Goal: Information Seeking & Learning: Learn about a topic

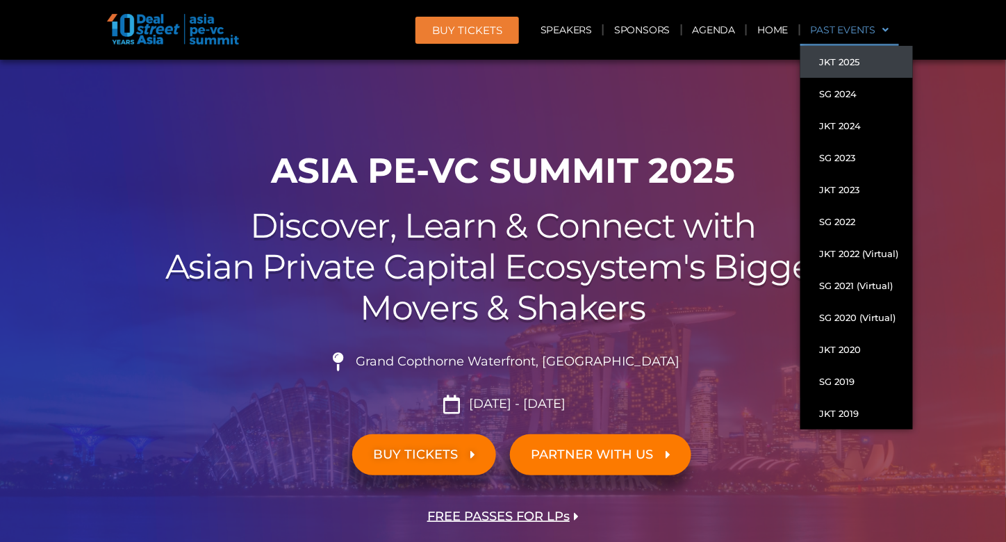
click at [842, 63] on link "JKT 2025" at bounding box center [856, 62] width 113 height 32
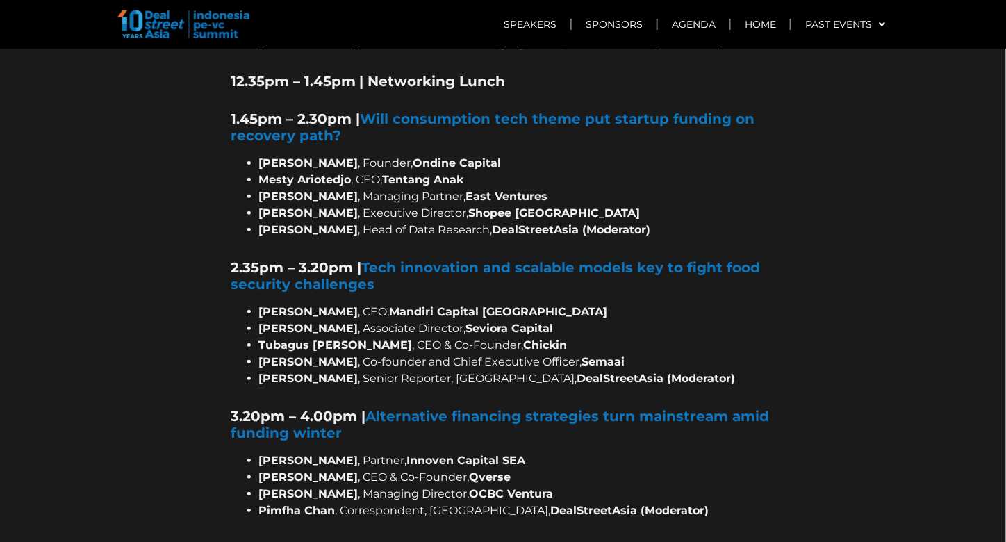
scroll to position [2083, 0]
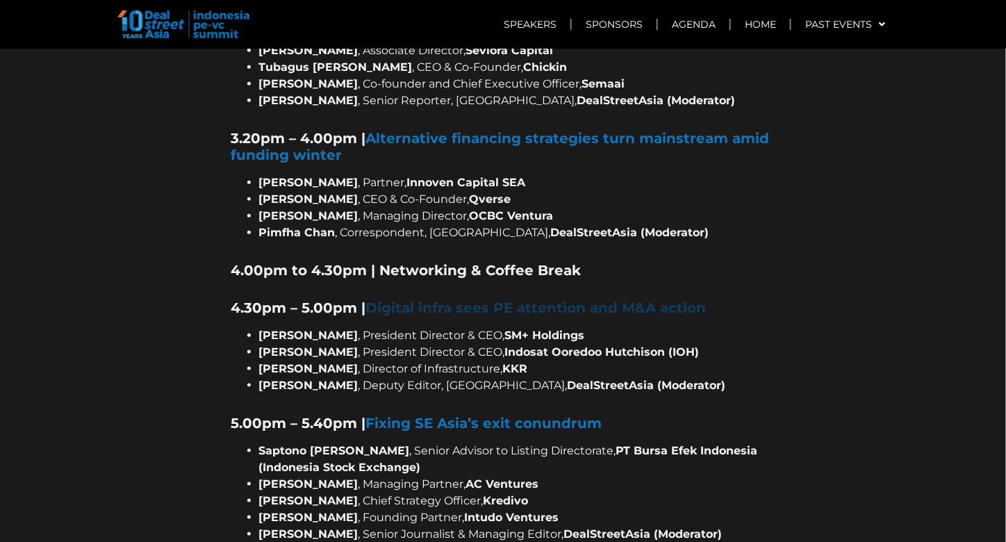
click at [524, 299] on b "Digital infra sees PE attention and M&A action" at bounding box center [536, 307] width 340 height 17
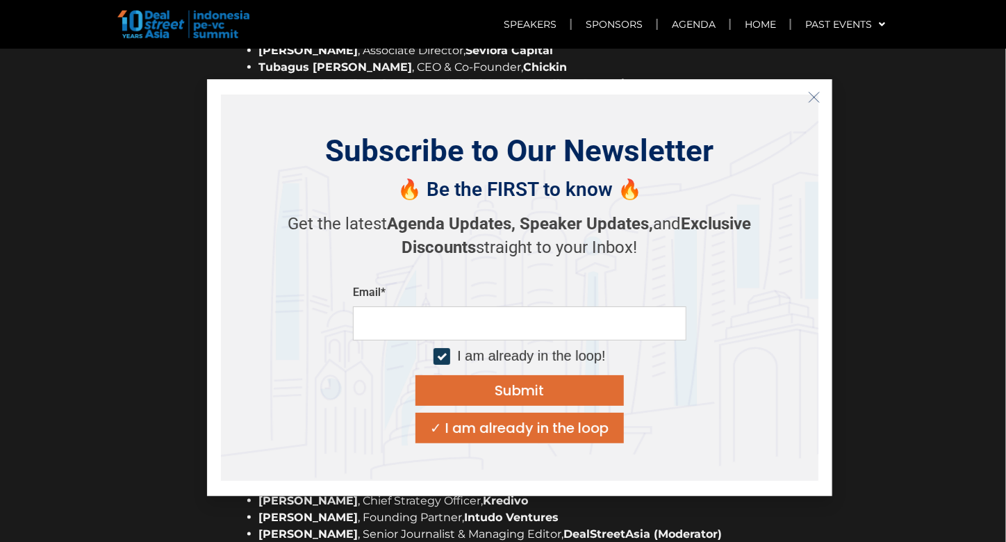
scroll to position [1736, 0]
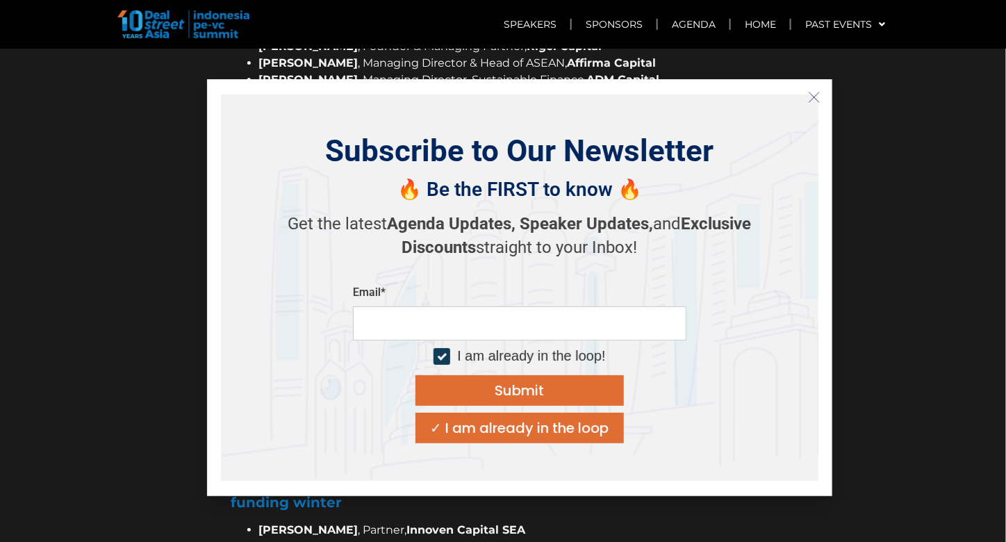
click at [811, 99] on icon "Close" at bounding box center [814, 97] width 13 height 13
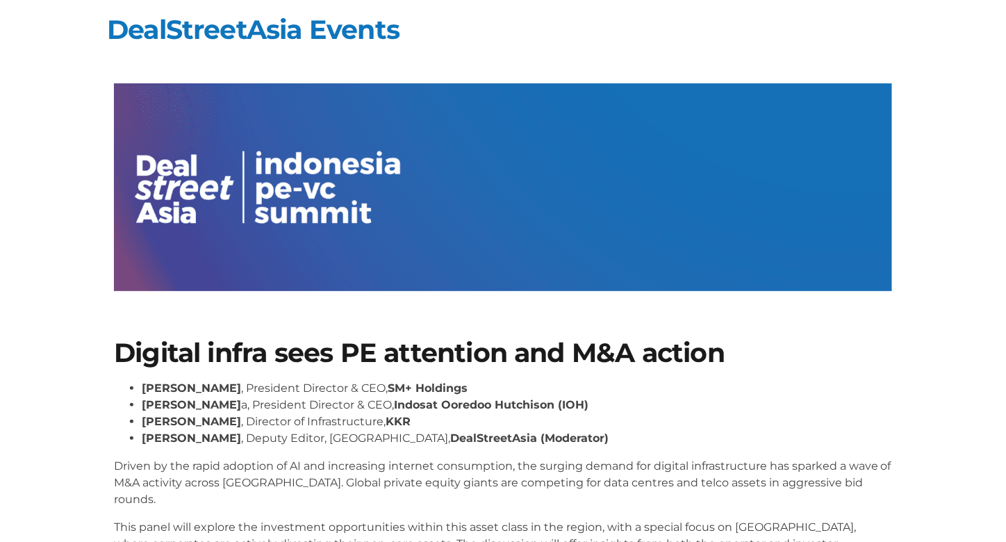
scroll to position [246, 0]
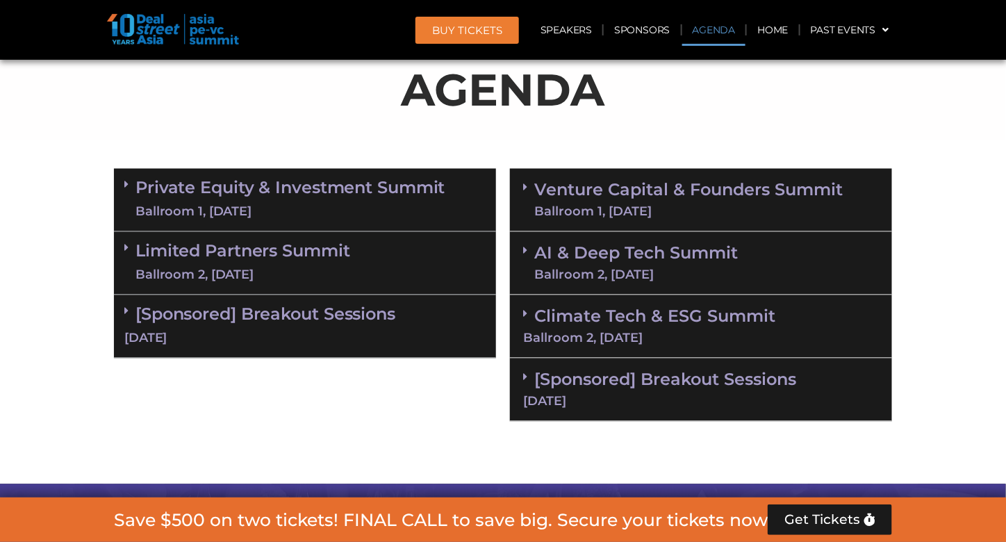
scroll to position [833, 0]
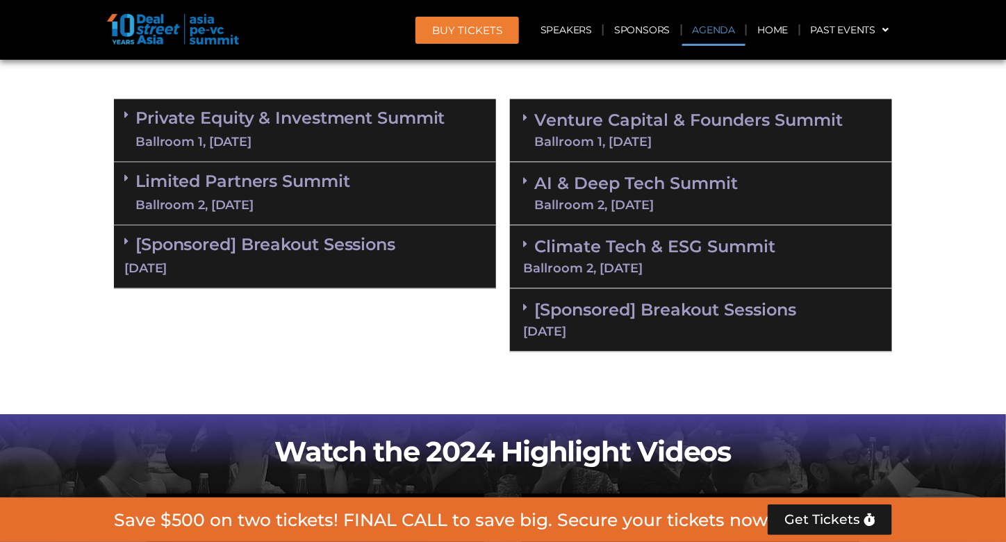
click at [594, 190] on link "AI & Deep Tech Summit Ballroom 2, 11 Sept" at bounding box center [635, 194] width 203 height 36
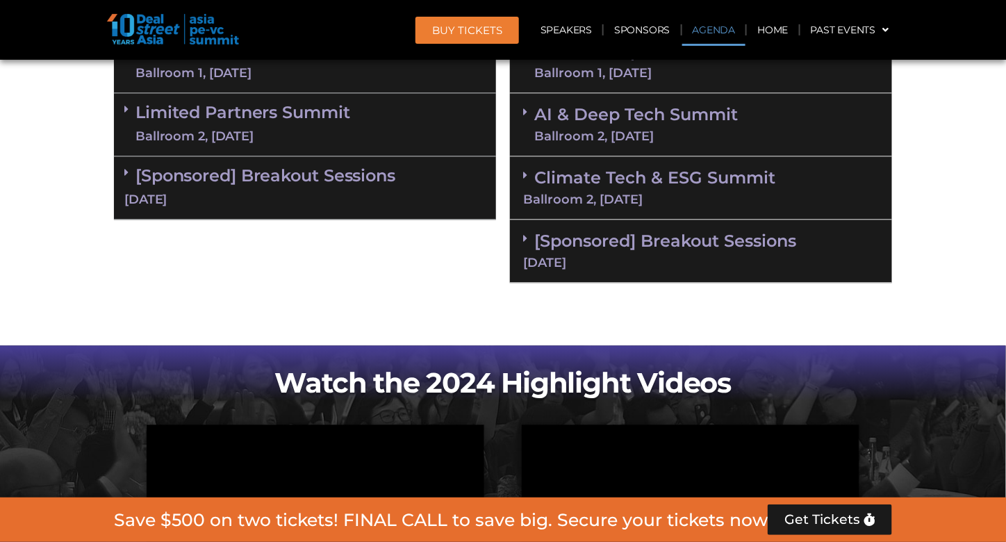
click at [582, 122] on link "AI & Deep Tech Summit Ballroom 2, 11 Sept" at bounding box center [635, 124] width 203 height 36
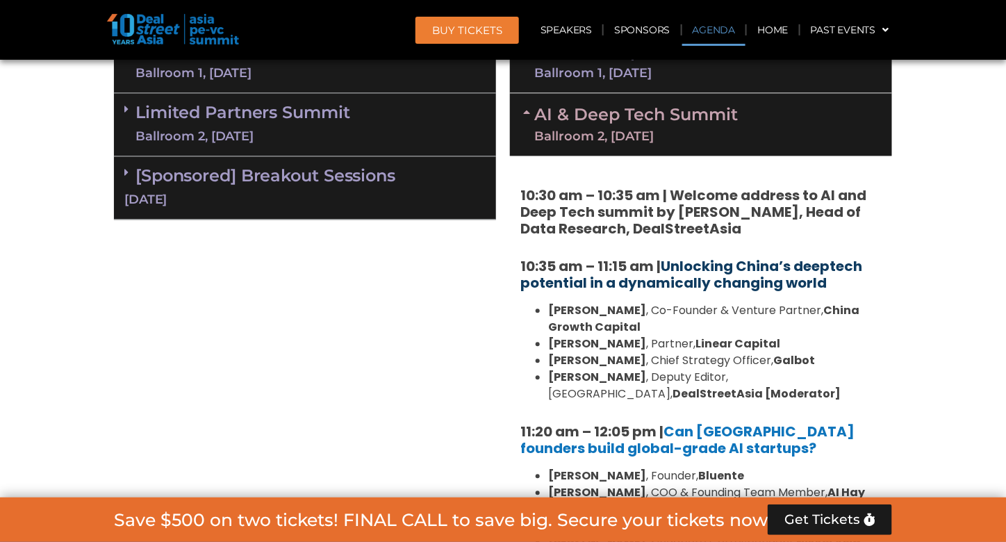
click at [685, 280] on link "Unlocking China’s deeptech potential in a dynamically changing world" at bounding box center [691, 274] width 342 height 36
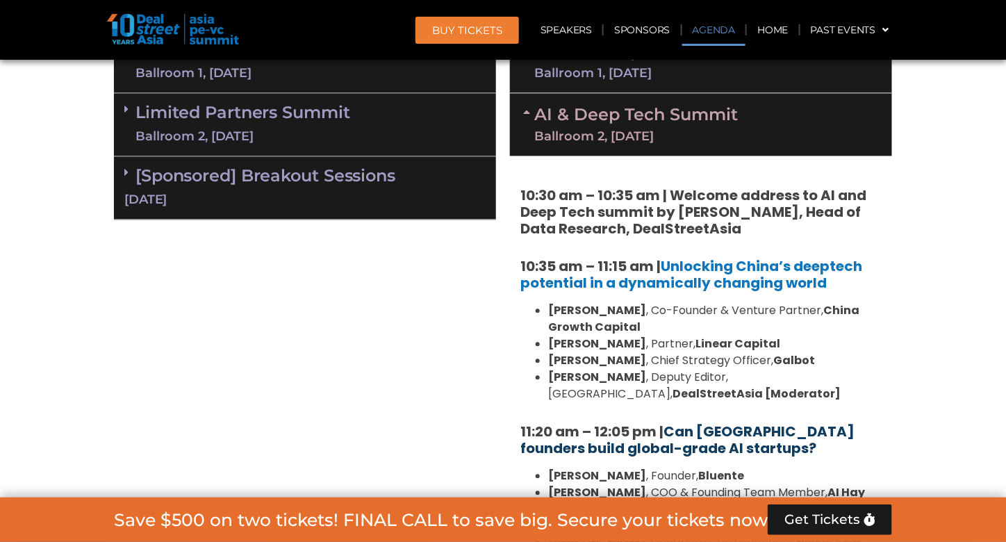
click at [681, 447] on link "Can [GEOGRAPHIC_DATA] founders build global-grade AI startups?" at bounding box center [687, 440] width 334 height 36
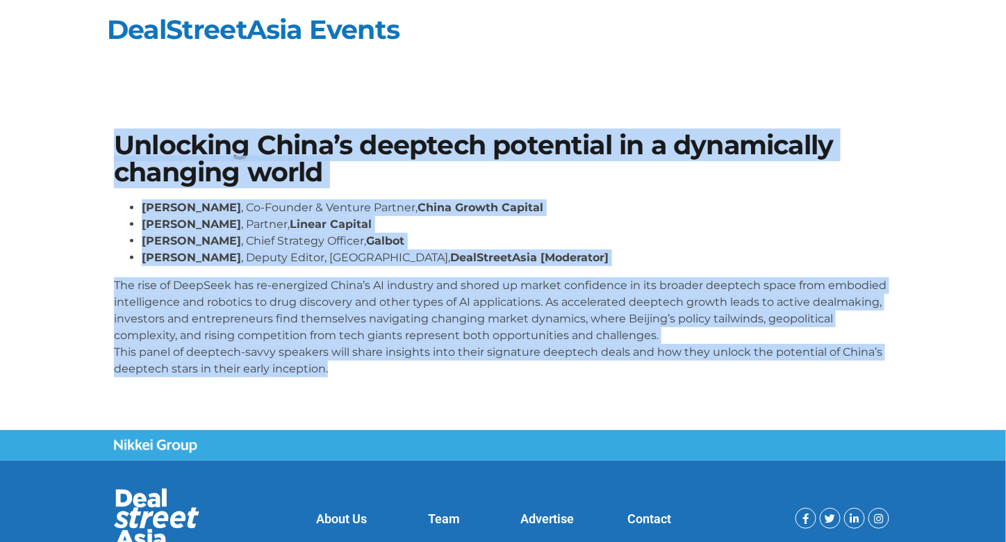
drag, startPoint x: 329, startPoint y: 367, endPoint x: 111, endPoint y: 155, distance: 304.5
click at [111, 155] on div "Unlocking China’s deeptech potential in a dynamically changing world [PERSON_NA…" at bounding box center [503, 260] width 792 height 270
copy div "Unlocking China’s deeptech potential in a dynamically changing world [PERSON_NA…"
click at [378, 187] on div "Unlocking China’s deeptech potential in a dynamically changing world [PERSON_NA…" at bounding box center [503, 260] width 792 height 270
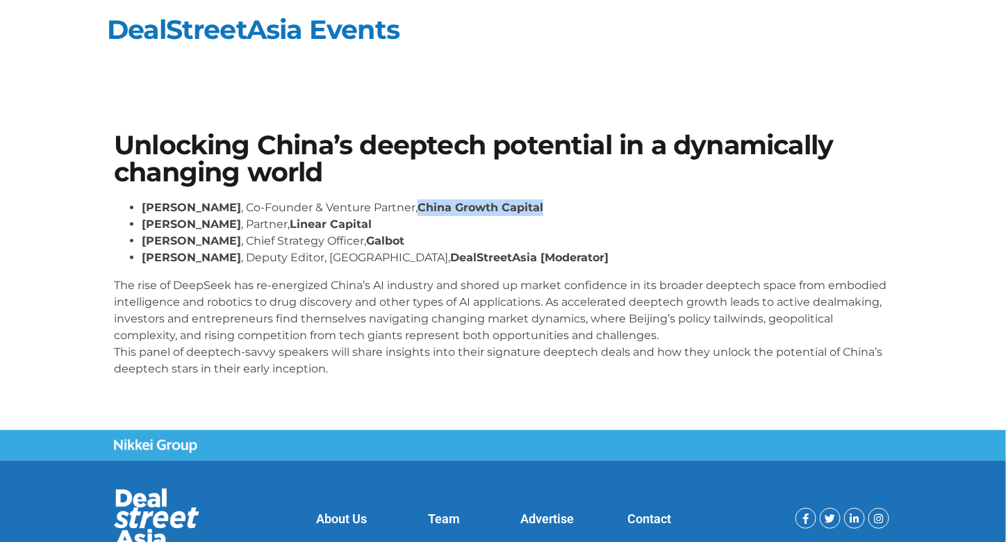
drag, startPoint x: 408, startPoint y: 210, endPoint x: 533, endPoint y: 213, distance: 125.7
click at [533, 213] on li "[PERSON_NAME] , Co-Founder & Venture Partner, [GEOGRAPHIC_DATA] Growth Capital" at bounding box center [517, 207] width 750 height 17
copy strong "China Growth Capital"
click at [366, 239] on strong "Galbot" at bounding box center [385, 240] width 38 height 13
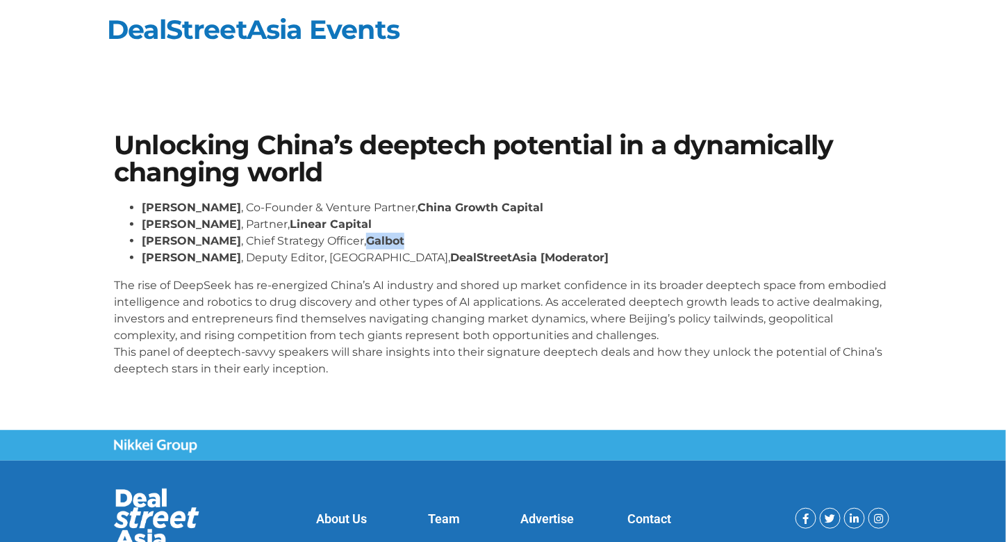
copy strong "Galbot"
